Goal: Task Accomplishment & Management: Manage account settings

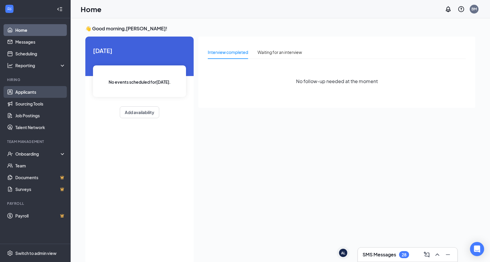
click at [39, 94] on link "Applicants" at bounding box center [40, 92] width 50 height 12
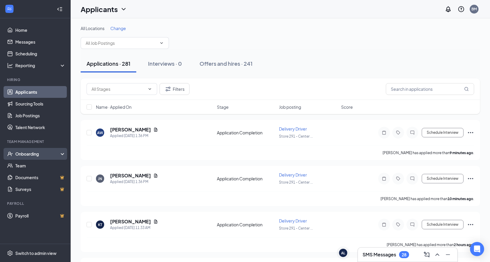
click at [33, 155] on div "Onboarding" at bounding box center [37, 154] width 45 height 6
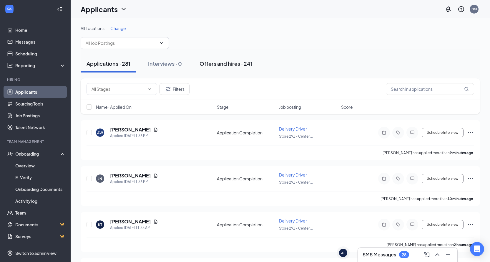
click at [223, 61] on div "Offers and hires · 241" at bounding box center [226, 63] width 53 height 7
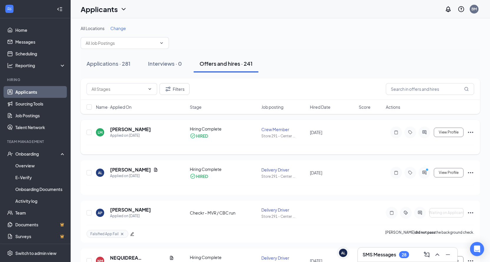
click at [151, 133] on div "[PERSON_NAME] Applied on [DATE]" at bounding box center [141, 132] width 90 height 12
click at [112, 129] on h5 "[PERSON_NAME]" at bounding box center [130, 129] width 41 height 6
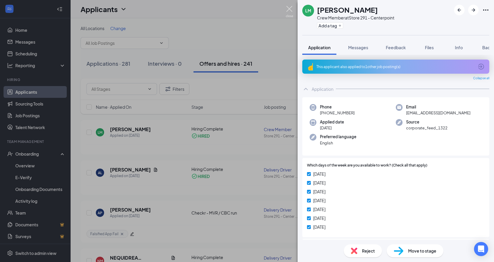
click at [291, 8] on img at bounding box center [289, 11] width 7 height 11
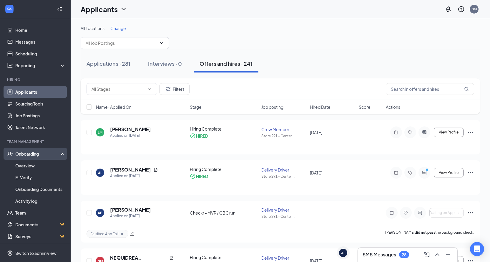
click at [30, 154] on div "Onboarding" at bounding box center [37, 154] width 45 height 6
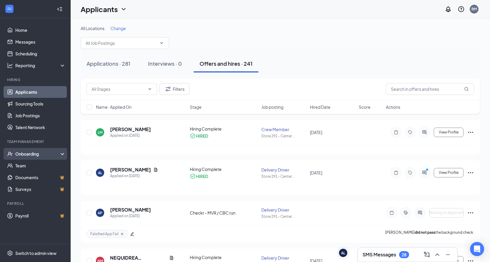
click at [30, 154] on div "Onboarding" at bounding box center [37, 154] width 45 height 6
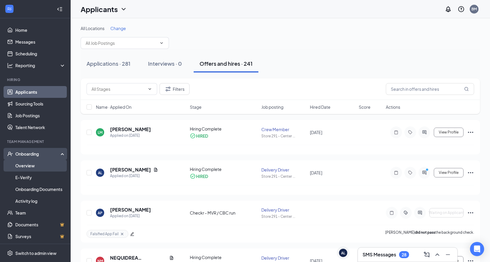
click at [32, 164] on link "Overview" at bounding box center [40, 166] width 50 height 12
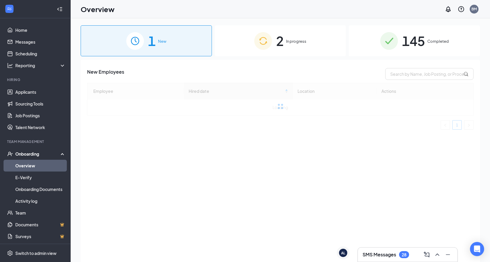
click at [328, 43] on div "2 In progress" at bounding box center [280, 40] width 131 height 31
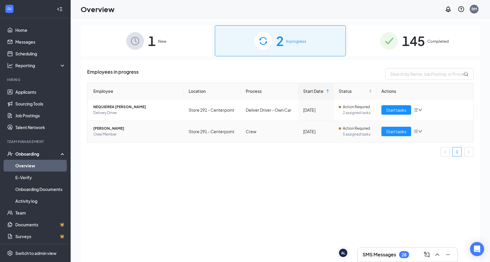
click at [130, 133] on span "Crew Member" at bounding box center [136, 134] width 86 height 6
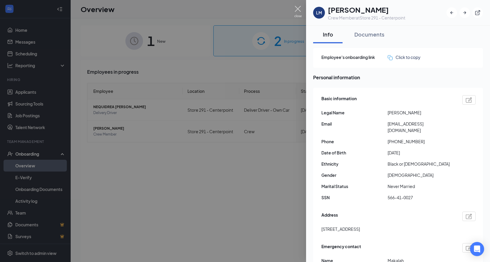
click at [295, 6] on img at bounding box center [297, 11] width 7 height 11
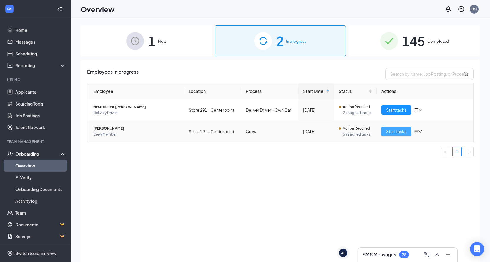
click at [388, 132] on span "Start tasks" at bounding box center [396, 131] width 20 height 6
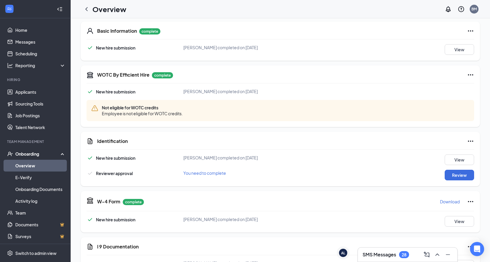
scroll to position [118, 0]
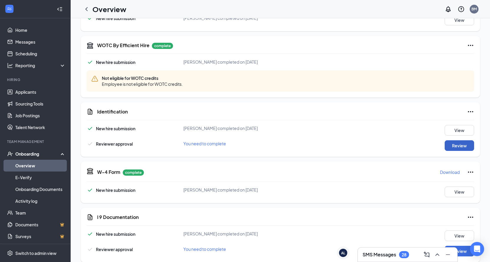
click at [447, 149] on button "Review" at bounding box center [459, 145] width 29 height 11
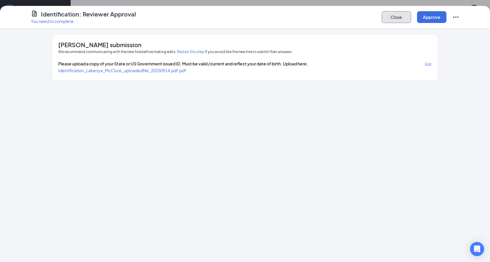
click at [388, 20] on button "Close" at bounding box center [396, 17] width 29 height 12
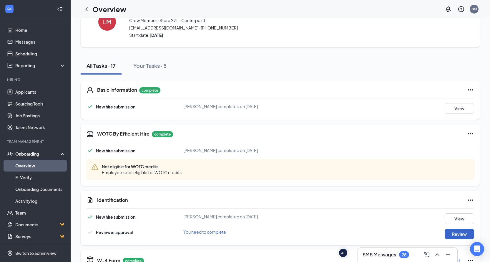
scroll to position [59, 0]
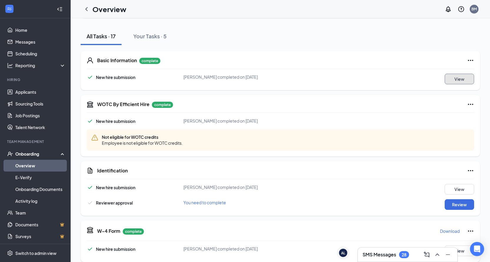
click at [454, 74] on button "View" at bounding box center [459, 79] width 29 height 11
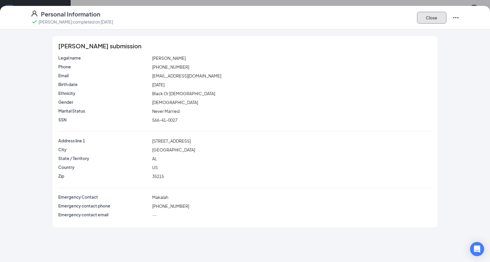
click at [438, 22] on button "Close" at bounding box center [431, 18] width 29 height 12
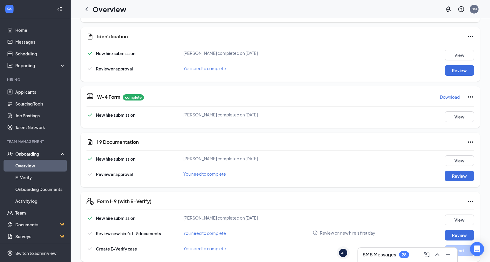
scroll to position [206, 0]
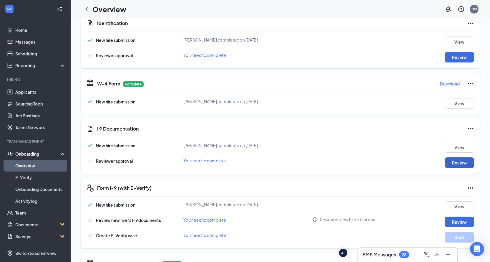
click at [449, 160] on button "Review" at bounding box center [459, 162] width 29 height 11
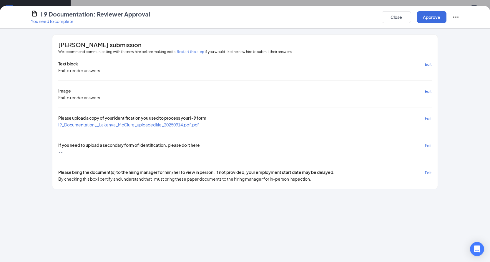
click at [457, 17] on icon "Ellipses" at bounding box center [455, 17] width 7 height 7
click at [398, 16] on button "Close" at bounding box center [396, 17] width 29 height 12
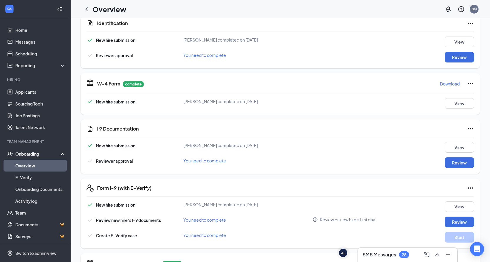
click at [467, 129] on icon "Ellipses" at bounding box center [470, 128] width 7 height 7
click at [388, 130] on div "I 9 Documentation" at bounding box center [285, 128] width 377 height 7
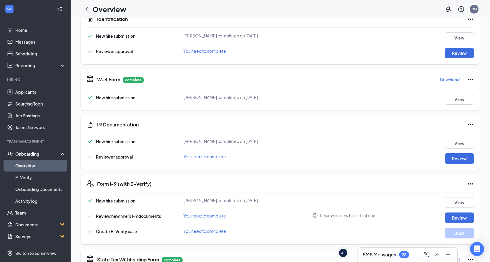
scroll to position [211, 0]
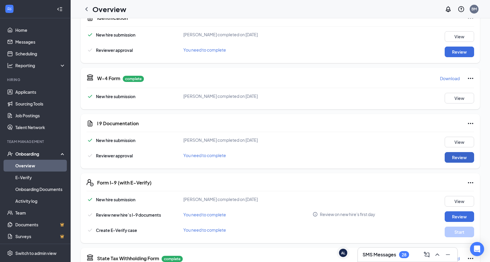
click at [453, 157] on button "Review" at bounding box center [459, 157] width 29 height 11
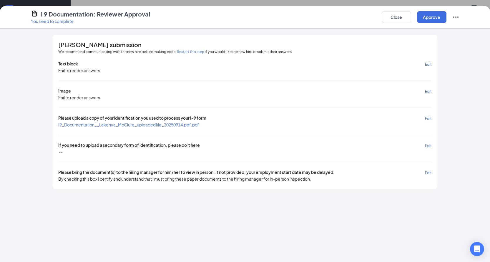
click at [457, 16] on icon "Ellipses" at bounding box center [455, 17] width 7 height 7
click at [427, 144] on span "Edit" at bounding box center [428, 145] width 7 height 4
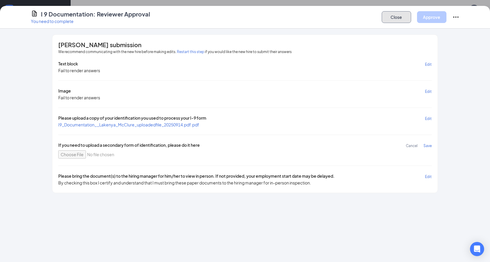
click at [402, 19] on button "Close" at bounding box center [396, 17] width 29 height 12
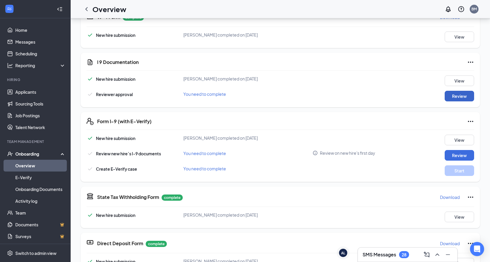
scroll to position [5, 0]
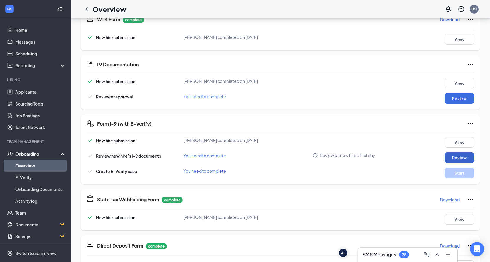
click at [456, 155] on button "Review" at bounding box center [459, 157] width 29 height 11
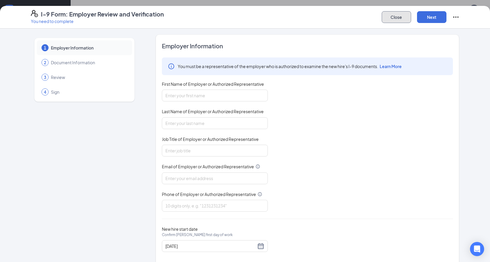
click at [403, 18] on button "Close" at bounding box center [396, 17] width 29 height 12
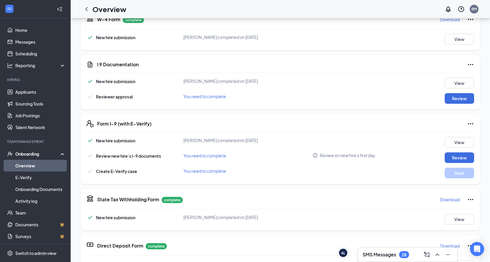
click at [467, 67] on icon "Ellipses" at bounding box center [470, 64] width 7 height 7
click at [408, 66] on div "I 9 Documentation" at bounding box center [285, 64] width 377 height 7
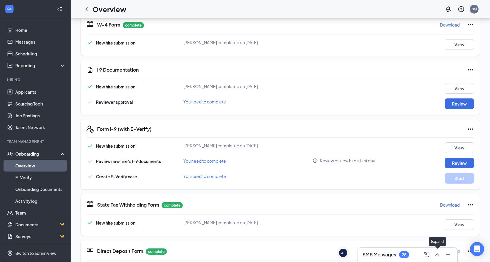
click at [435, 253] on icon "ChevronUp" at bounding box center [437, 254] width 7 height 7
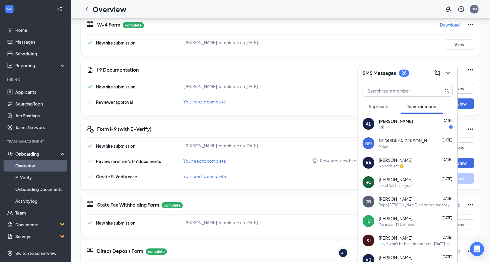
click at [372, 107] on span "Applicants" at bounding box center [378, 106] width 21 height 5
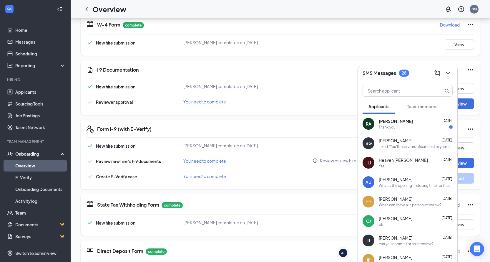
click at [418, 109] on div "Team members" at bounding box center [422, 106] width 30 height 6
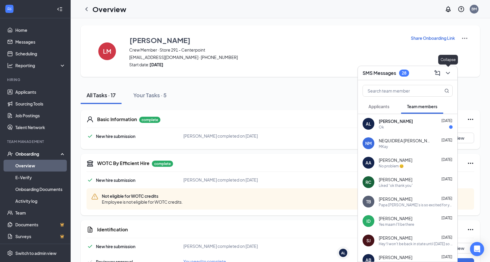
click at [449, 70] on icon "ChevronDown" at bounding box center [447, 72] width 7 height 7
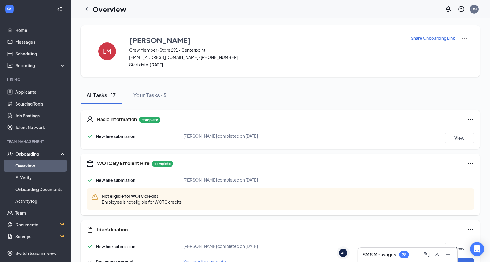
click at [462, 39] on img at bounding box center [464, 38] width 7 height 7
click at [414, 58] on div "Share Onboarding Link" at bounding box center [440, 51] width 58 height 33
click at [150, 96] on div "Your Tasks · 5" at bounding box center [149, 94] width 33 height 7
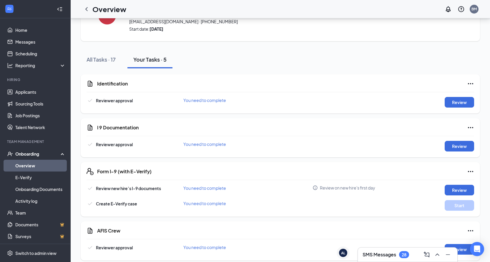
scroll to position [41, 0]
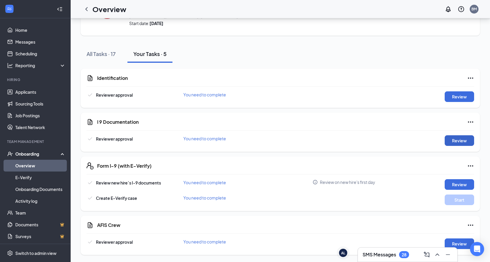
click at [464, 141] on button "Review" at bounding box center [459, 140] width 29 height 11
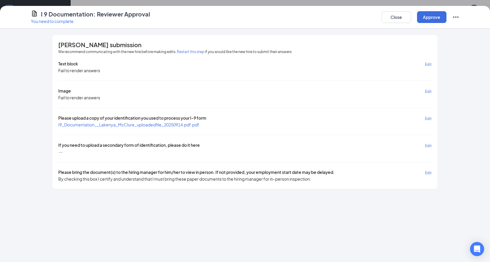
click at [456, 18] on icon "Ellipses" at bounding box center [455, 17] width 7 height 7
click at [190, 52] on button "Restart this step" at bounding box center [190, 52] width 27 height 6
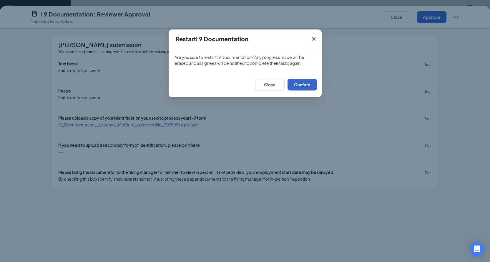
click at [303, 84] on button "Confirm" at bounding box center [302, 85] width 29 height 12
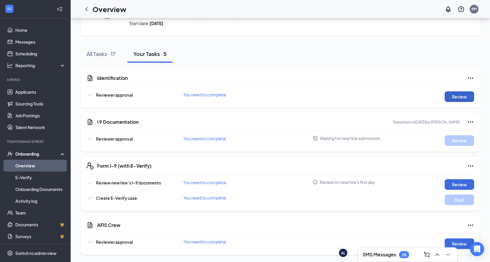
click at [454, 98] on button "Review" at bounding box center [459, 96] width 29 height 11
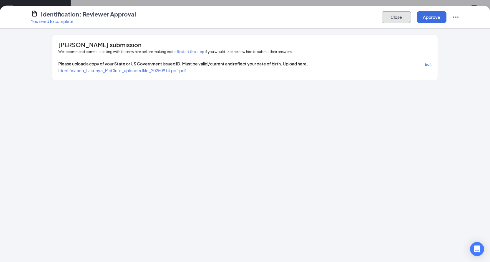
click at [401, 19] on button "Close" at bounding box center [396, 17] width 29 height 12
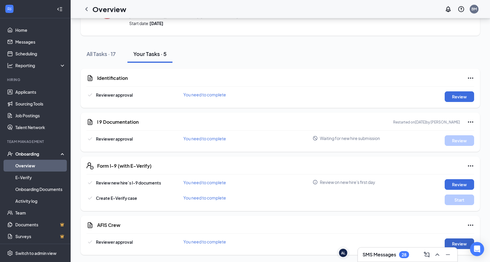
click at [460, 240] on button "Review" at bounding box center [459, 243] width 29 height 11
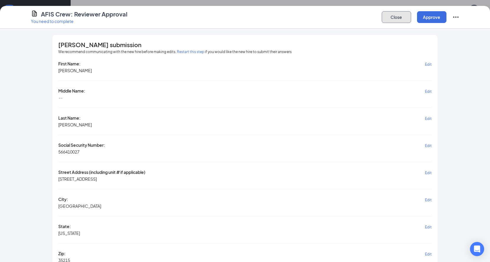
click at [403, 19] on button "Close" at bounding box center [396, 17] width 29 height 12
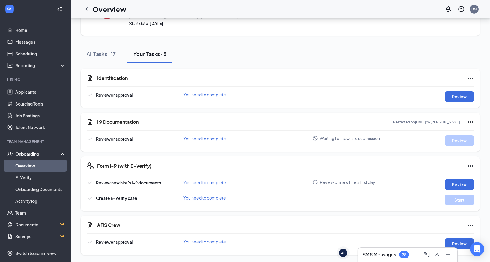
click at [27, 83] on div "Hiring" at bounding box center [35, 80] width 57 height 6
click at [27, 90] on link "Applicants" at bounding box center [40, 92] width 50 height 12
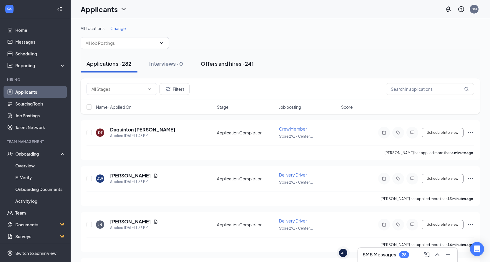
click at [230, 63] on div "Offers and hires · 241" at bounding box center [227, 63] width 53 height 7
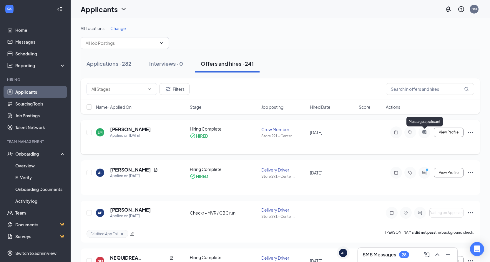
click at [423, 131] on icon "ActiveChat" at bounding box center [424, 132] width 7 height 5
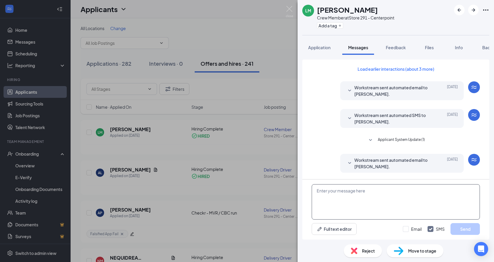
click at [354, 195] on textarea at bounding box center [396, 201] width 168 height 35
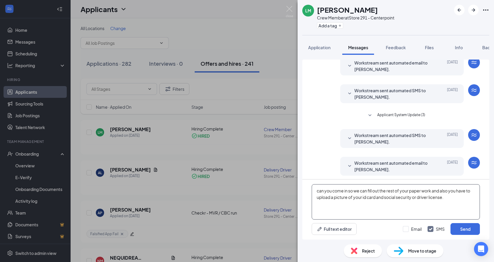
scroll to position [99, 0]
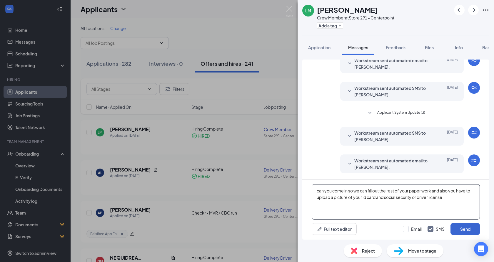
type textarea "can you come in so we can fill out the rest of your paper work and also you hav…"
click at [464, 227] on button "Send" at bounding box center [465, 229] width 29 height 12
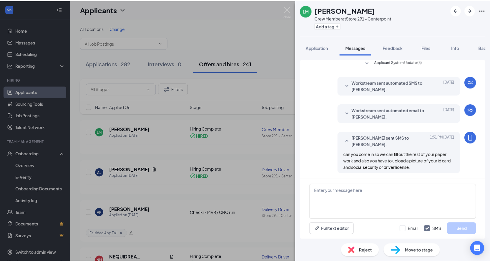
scroll to position [150, 0]
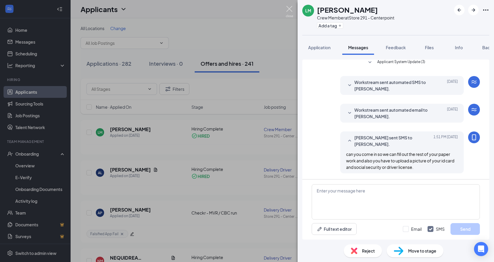
click at [291, 8] on img at bounding box center [289, 11] width 7 height 11
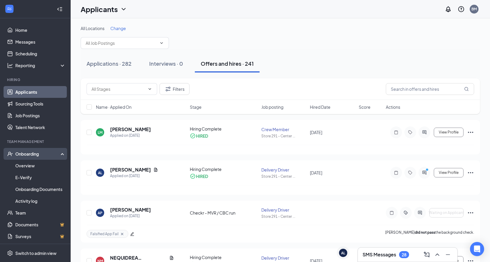
click at [24, 153] on div "Onboarding" at bounding box center [37, 154] width 45 height 6
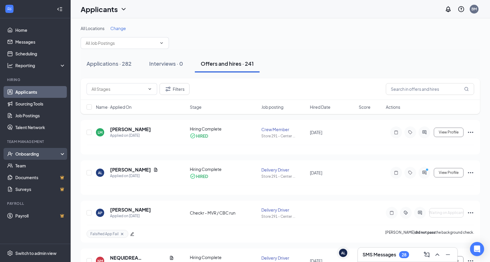
click at [30, 156] on div "Onboarding" at bounding box center [37, 154] width 45 height 6
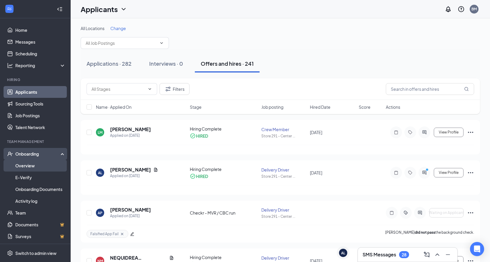
click at [26, 168] on link "Overview" at bounding box center [40, 166] width 50 height 12
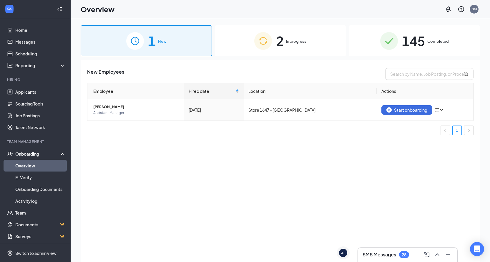
click at [313, 46] on div "2 In progress" at bounding box center [280, 40] width 131 height 31
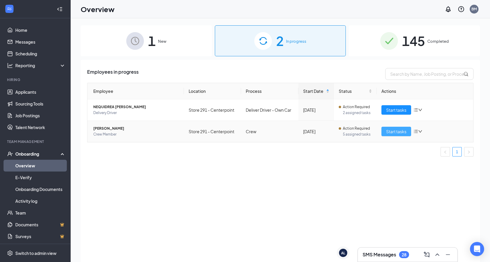
click at [393, 133] on span "Start tasks" at bounding box center [396, 131] width 20 height 6
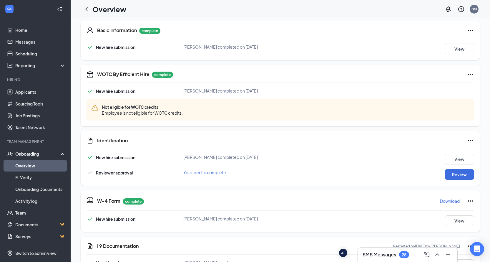
scroll to position [94, 0]
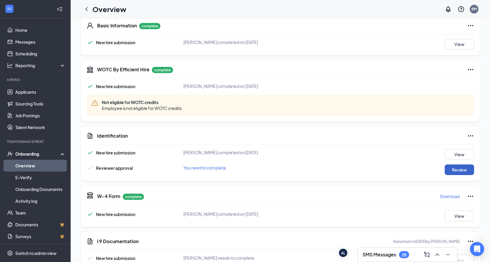
click at [454, 171] on button "Review" at bounding box center [459, 169] width 29 height 11
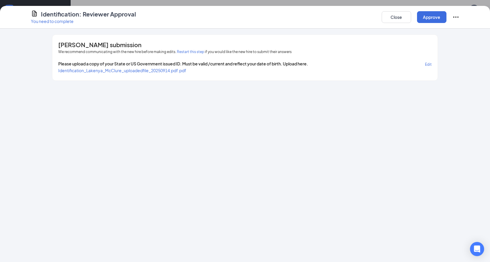
click at [106, 71] on span "Identification_Lakenya_McClure_uploadedfile_20250914.pdf.pdf" at bounding box center [122, 70] width 128 height 5
click at [401, 16] on button "Close" at bounding box center [396, 17] width 29 height 12
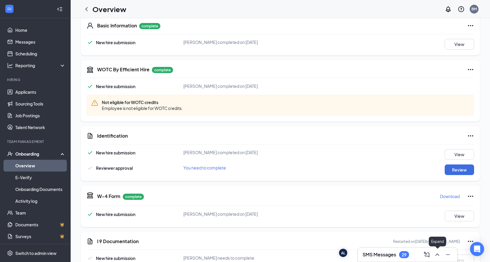
click at [437, 254] on icon "ChevronUp" at bounding box center [437, 254] width 4 height 2
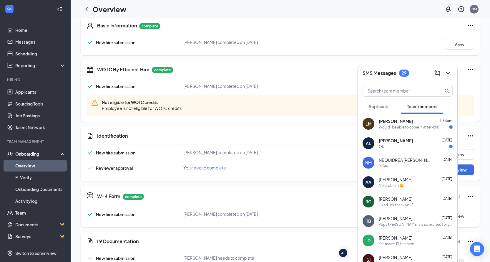
click at [410, 126] on div "Would I be able to come in after 4:00" at bounding box center [409, 126] width 60 height 5
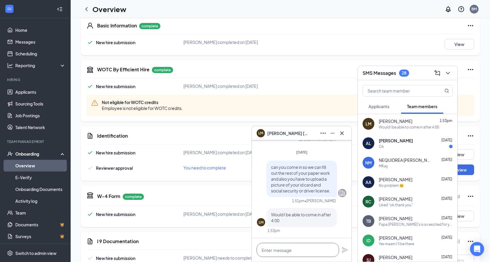
click at [324, 253] on textarea at bounding box center [298, 249] width 82 height 14
type textarea "yes that will be fine."
click at [343, 250] on icon "Plane" at bounding box center [345, 249] width 6 height 6
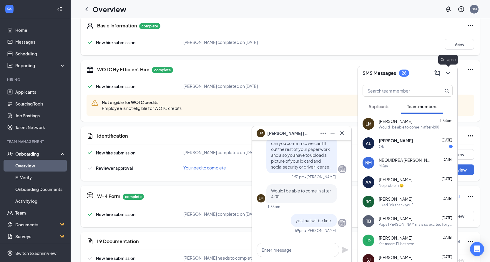
click at [447, 75] on icon "ChevronDown" at bounding box center [447, 72] width 7 height 7
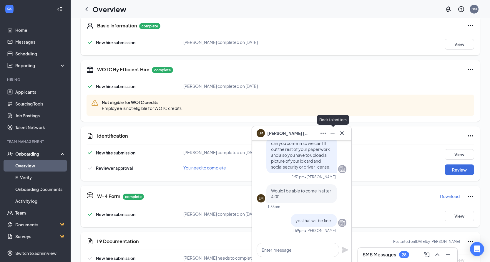
click at [333, 134] on icon "Minimize" at bounding box center [332, 132] width 7 height 7
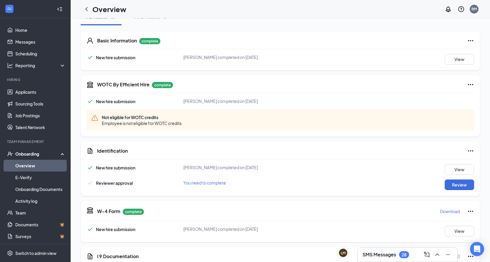
scroll to position [118, 0]
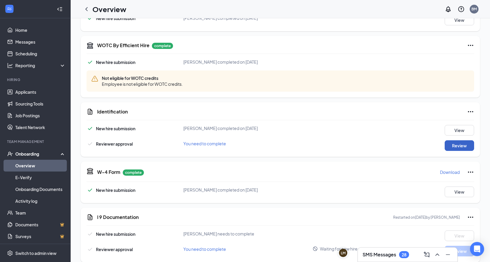
click at [455, 146] on button "Review" at bounding box center [459, 145] width 29 height 11
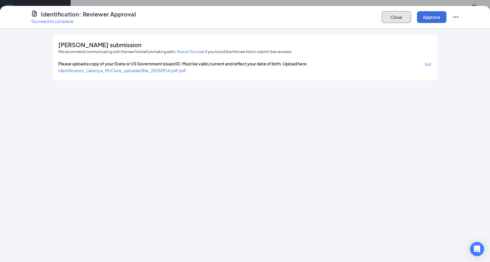
click at [385, 19] on button "Close" at bounding box center [396, 17] width 29 height 12
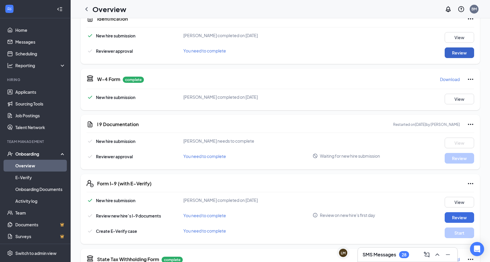
scroll to position [211, 0]
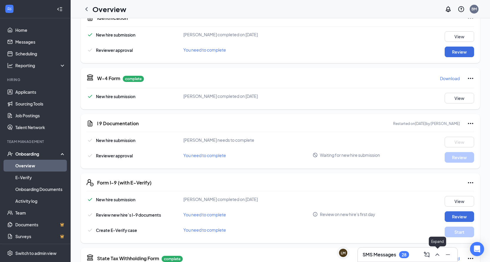
click at [436, 256] on icon "ChevronUp" at bounding box center [437, 254] width 7 height 7
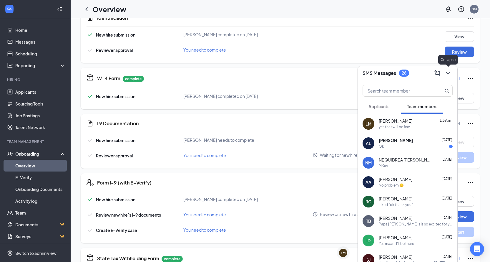
click at [448, 74] on icon "ChevronDown" at bounding box center [447, 72] width 7 height 7
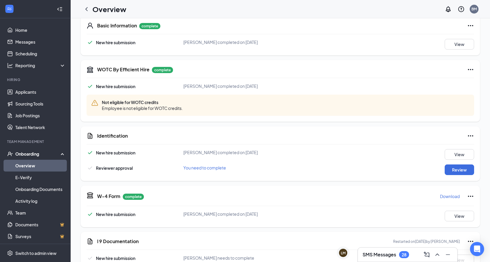
scroll to position [0, 0]
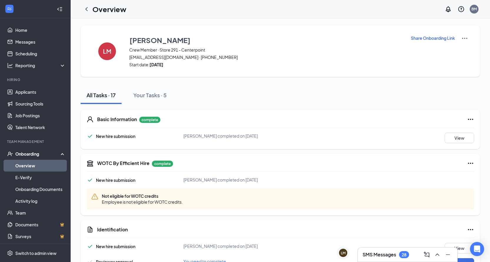
click at [32, 164] on link "Overview" at bounding box center [40, 166] width 50 height 12
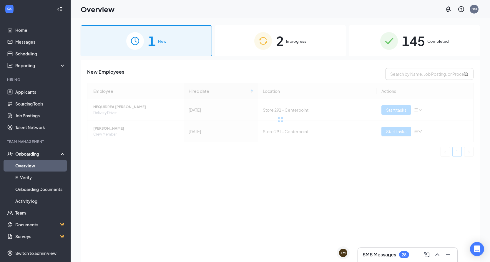
click at [280, 43] on span "2" at bounding box center [280, 41] width 8 height 20
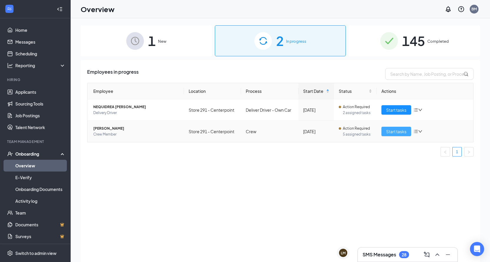
click at [400, 129] on span "Start tasks" at bounding box center [396, 131] width 20 height 6
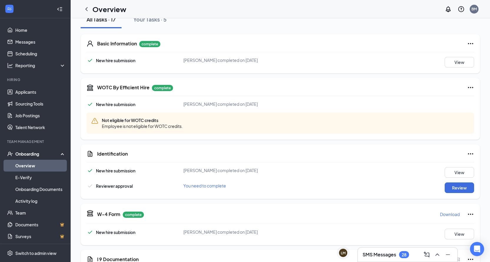
scroll to position [88, 0]
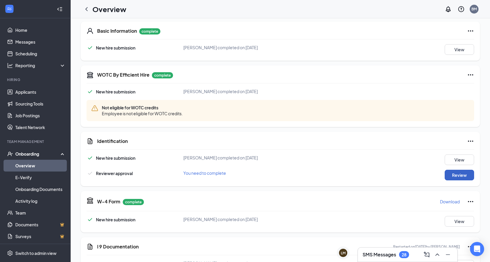
click at [462, 176] on button "Review" at bounding box center [459, 175] width 29 height 11
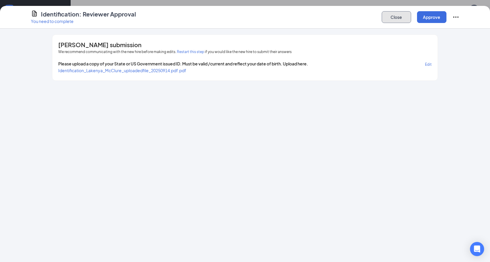
click at [394, 21] on button "Close" at bounding box center [396, 17] width 29 height 12
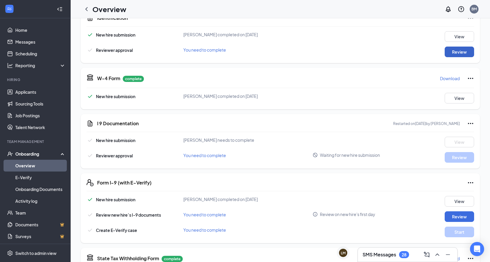
scroll to position [29, 0]
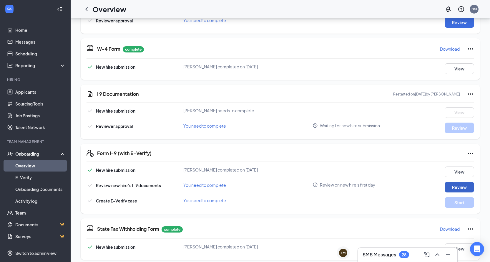
click at [449, 187] on button "Review" at bounding box center [459, 187] width 29 height 11
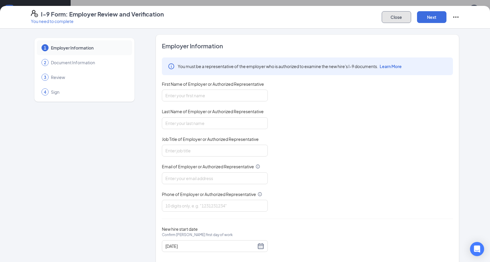
click at [396, 15] on button "Close" at bounding box center [396, 17] width 29 height 12
